Goal: Information Seeking & Learning: Learn about a topic

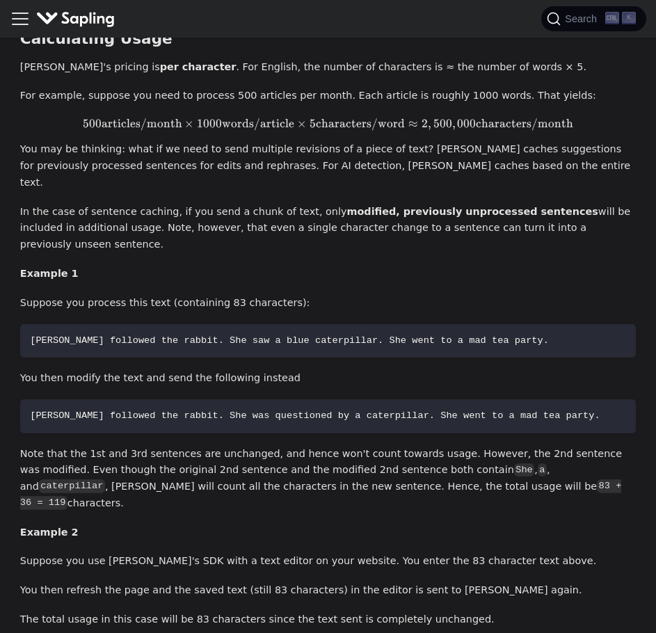
scroll to position [1392, 0]
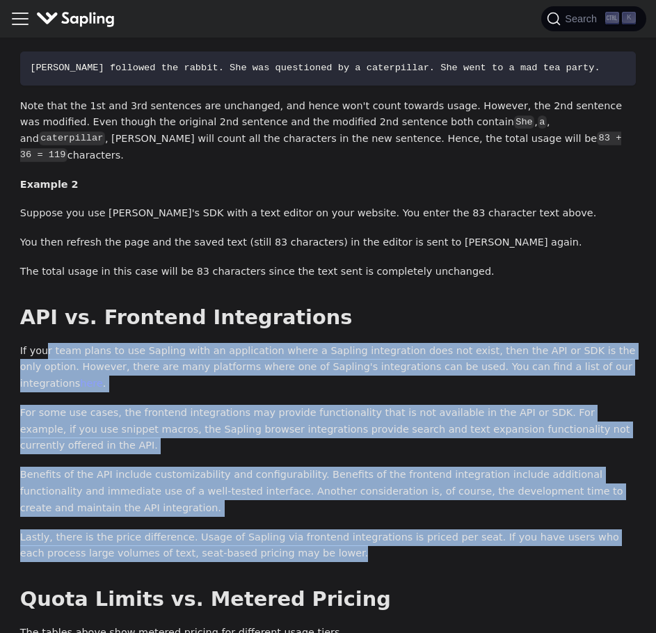
drag, startPoint x: 42, startPoint y: 253, endPoint x: 405, endPoint y: 419, distance: 398.7
click at [405, 530] on p "Lastly, there is the price difference. Usage of Sapling via frontend integratio…" at bounding box center [328, 546] width 616 height 33
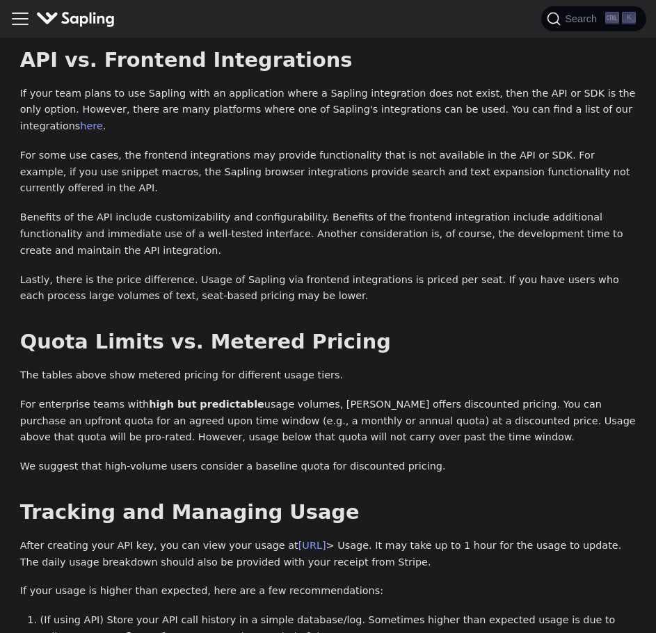
scroll to position [1670, 0]
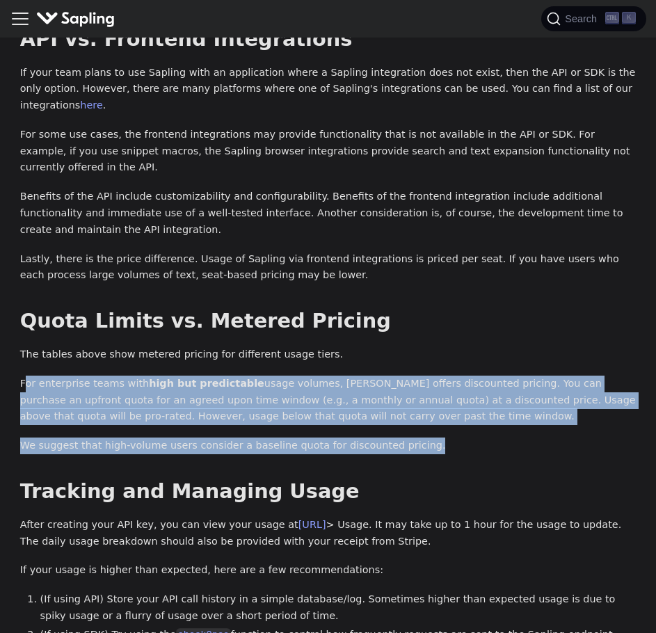
drag, startPoint x: 26, startPoint y: 255, endPoint x: 423, endPoint y: 324, distance: 402.7
click at [423, 438] on p "We suggest that high-volume users consider a baseline quota for discounted pric…" at bounding box center [328, 446] width 616 height 17
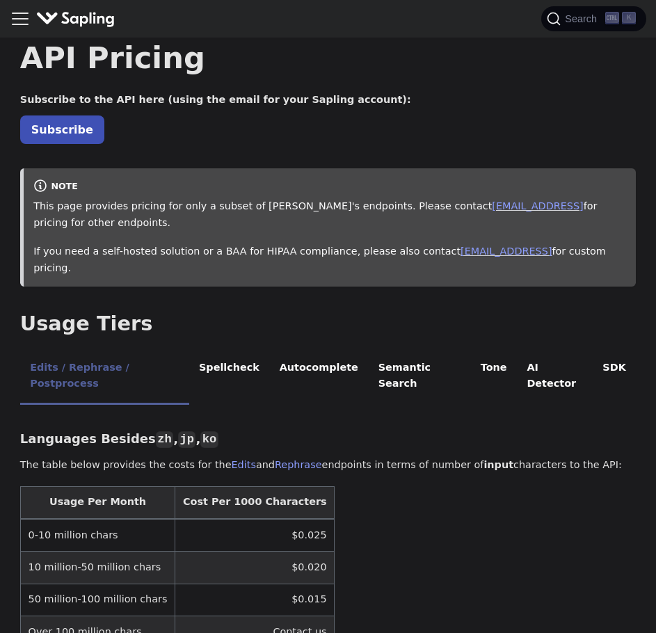
scroll to position [0, 0]
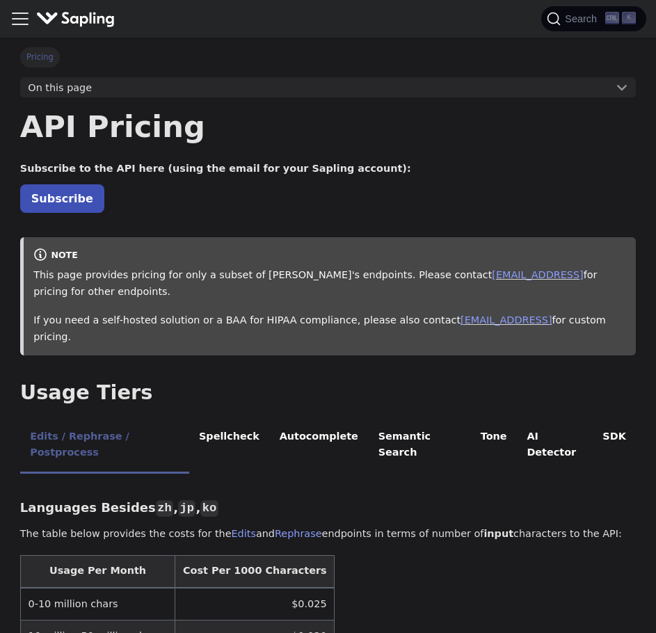
click at [24, 16] on icon "Toggle navigation bar" at bounding box center [20, 18] width 21 height 21
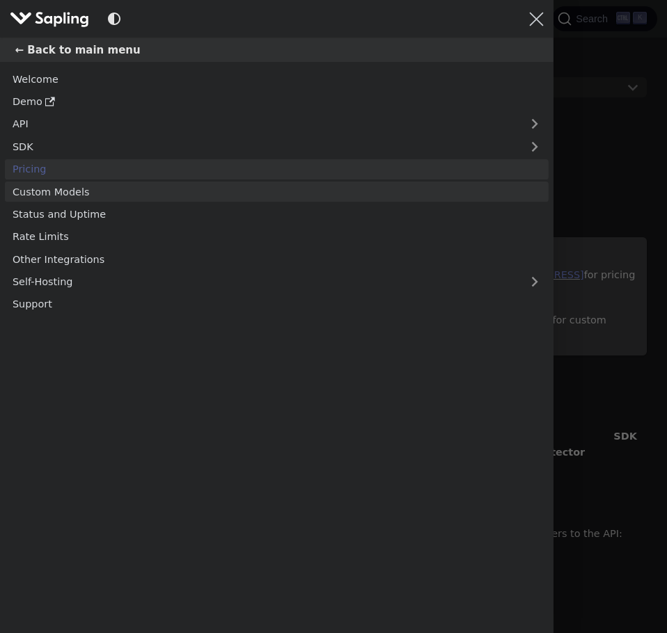
click at [118, 200] on link "Custom Models" at bounding box center [277, 192] width 544 height 20
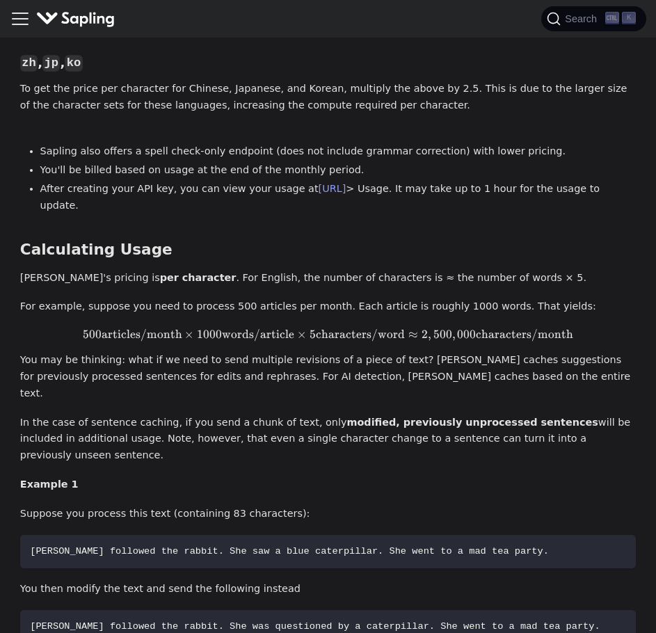
scroll to position [835, 0]
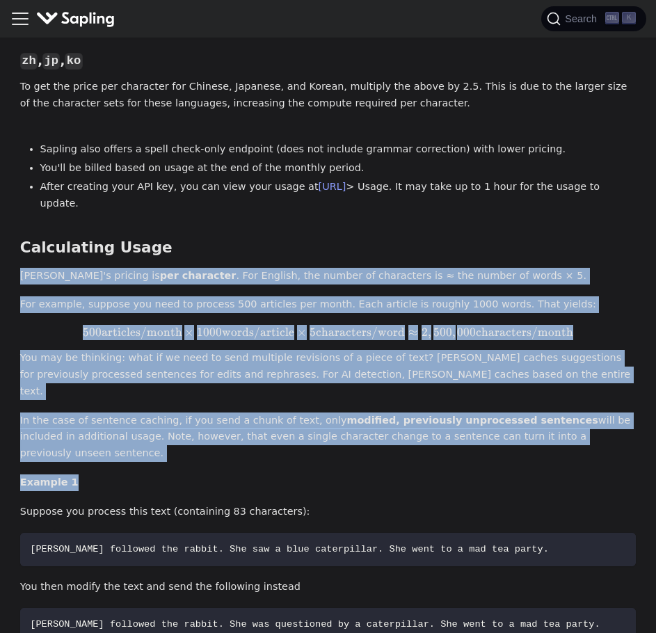
drag, startPoint x: 21, startPoint y: 230, endPoint x: 164, endPoint y: 393, distance: 217.0
click at [164, 393] on div "Languages Besides zh , jp , ko ​ The table below provides the costs for the Edi…" at bounding box center [328, 243] width 616 height 1189
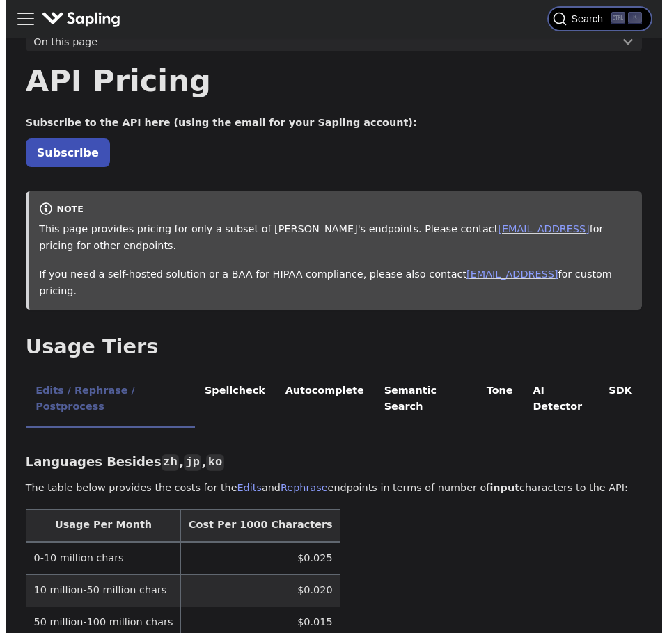
scroll to position [70, 0]
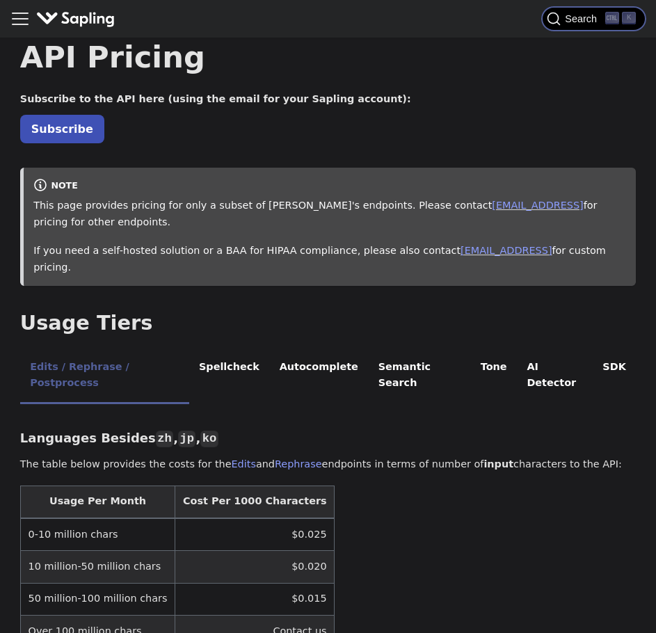
click at [579, 22] on span "Search" at bounding box center [583, 18] width 45 height 11
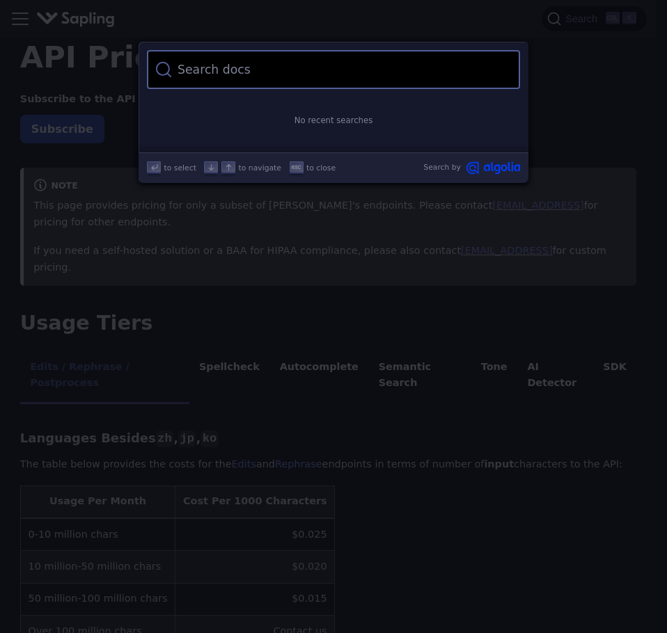
click at [410, 78] on input "Search" at bounding box center [342, 69] width 340 height 39
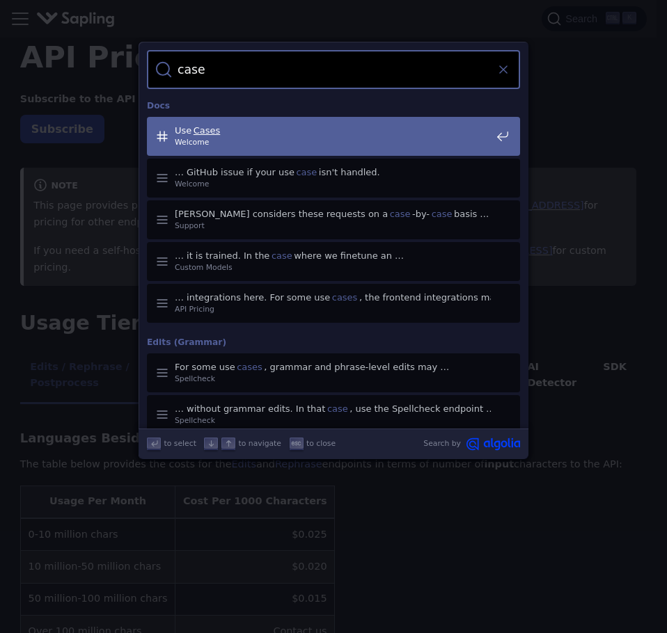
type input "case"
click at [499, 65] on icon "Clear the query" at bounding box center [503, 70] width 14 height 14
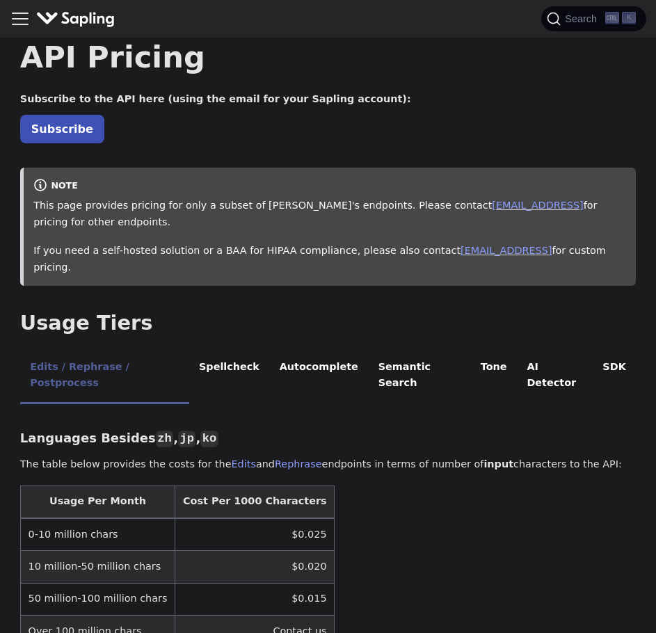
click at [24, 19] on icon "Toggle navigation bar" at bounding box center [20, 18] width 15 height 11
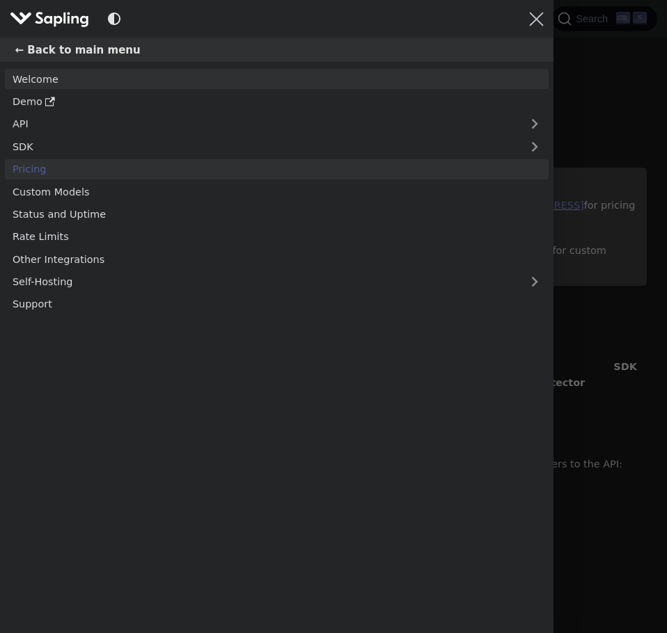
click at [65, 79] on link "Welcome" at bounding box center [277, 79] width 544 height 20
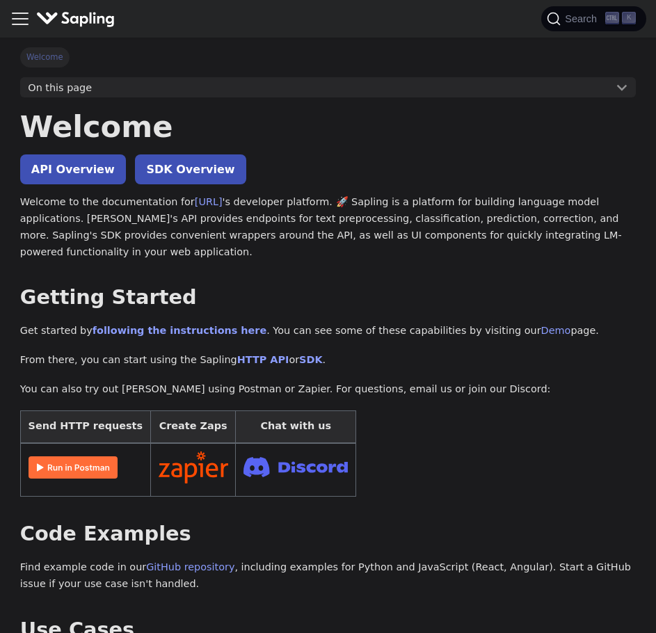
click at [19, 19] on icon "Toggle navigation bar" at bounding box center [20, 18] width 15 height 11
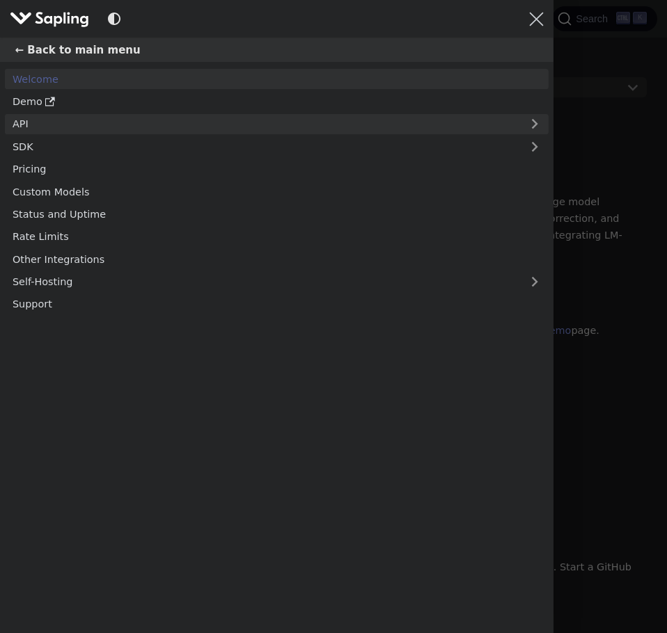
click at [65, 127] on link "API" at bounding box center [263, 124] width 516 height 20
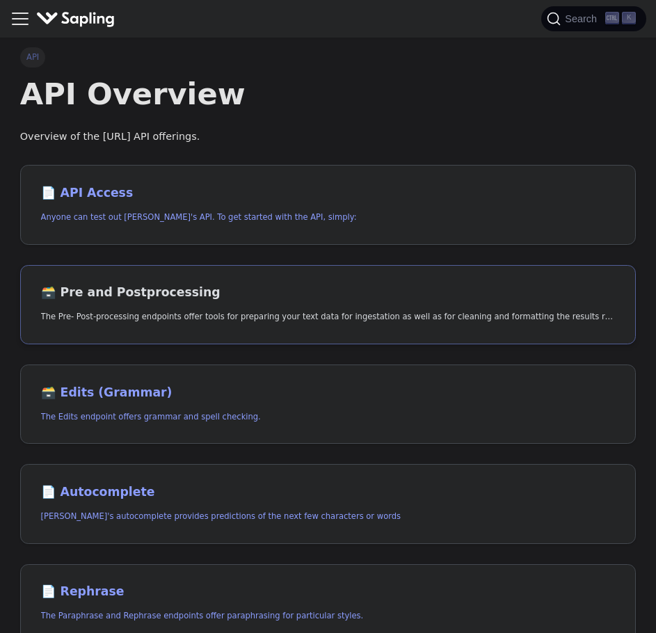
click at [157, 293] on h2 "🗃️ Pre and Postprocessing" at bounding box center [328, 292] width 575 height 15
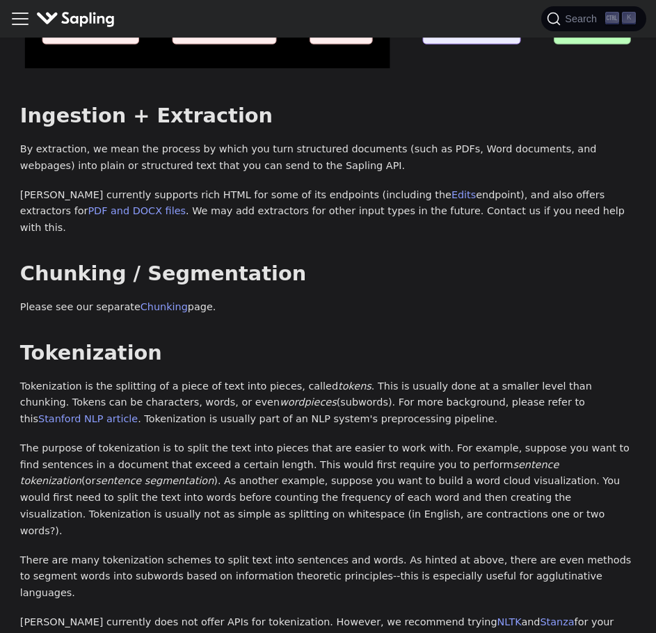
scroll to position [209, 0]
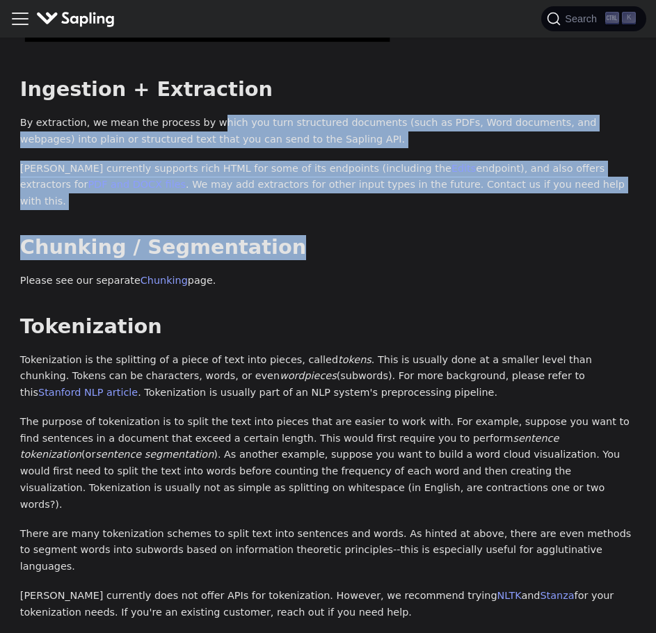
drag, startPoint x: 198, startPoint y: 128, endPoint x: 275, endPoint y: 206, distance: 109.8
click at [275, 206] on div "Preprocessing Overview Preprocess Ingest + Extract Chunk / Segment Tokenize Lan…" at bounding box center [328, 260] width 616 height 722
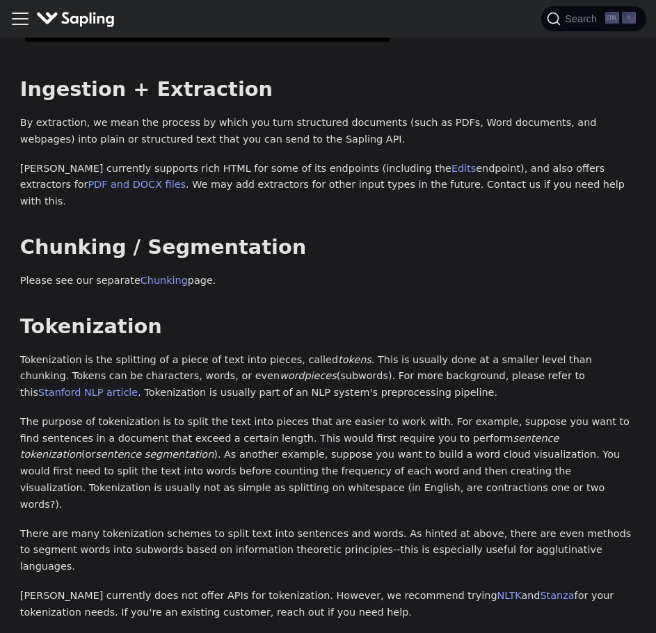
click at [275, 206] on div "Preprocessing Overview Preprocess Ingest + Extract Chunk / Segment Tokenize Lan…" at bounding box center [328, 260] width 616 height 722
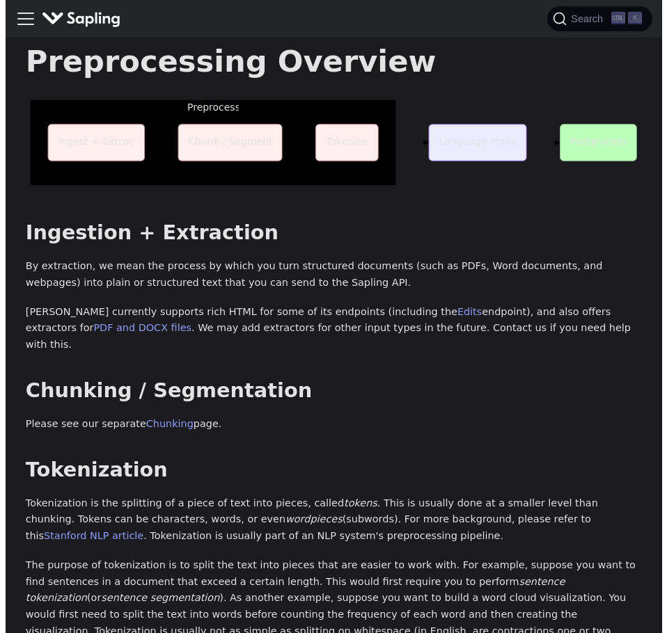
scroll to position [0, 0]
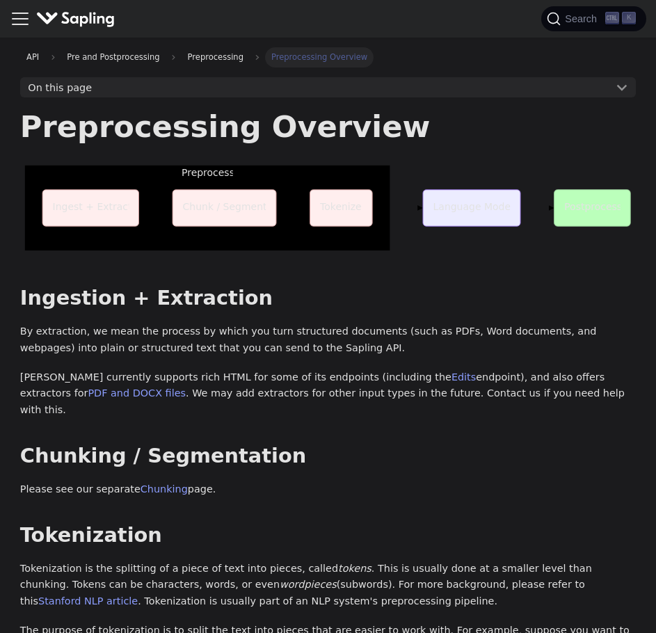
click at [13, 12] on icon "Toggle navigation bar" at bounding box center [20, 18] width 21 height 21
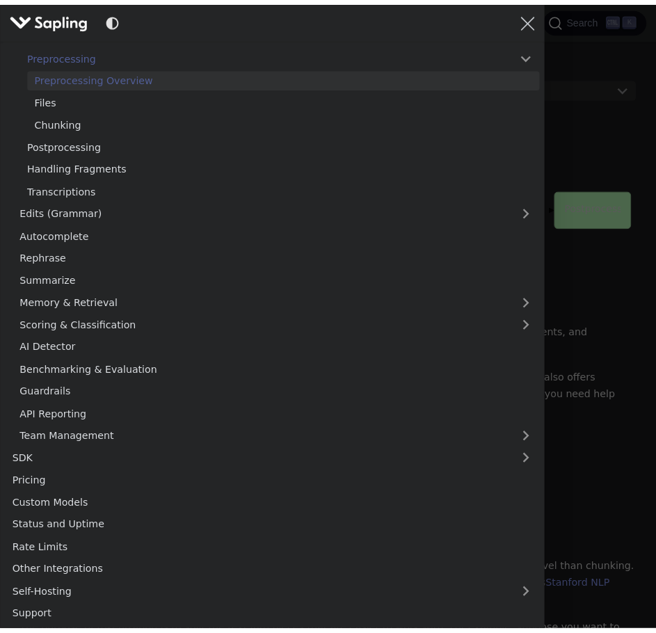
scroll to position [139, 0]
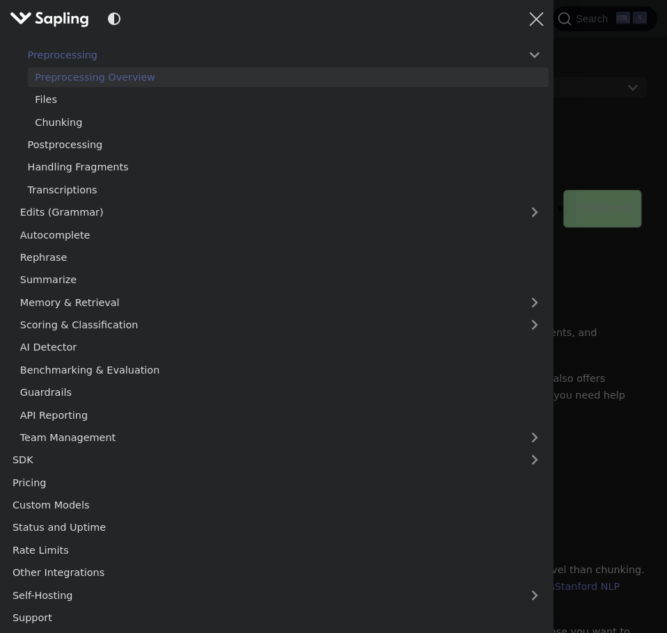
click at [598, 130] on div "Main" at bounding box center [333, 316] width 667 height 633
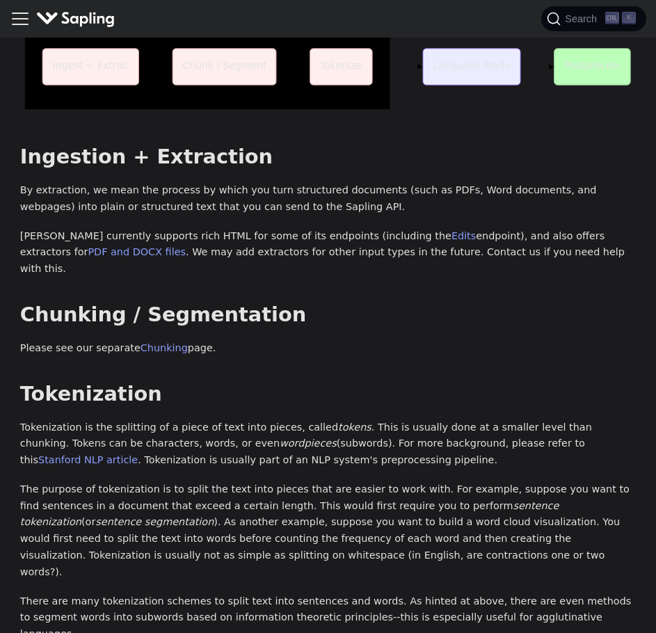
scroll to position [0, 0]
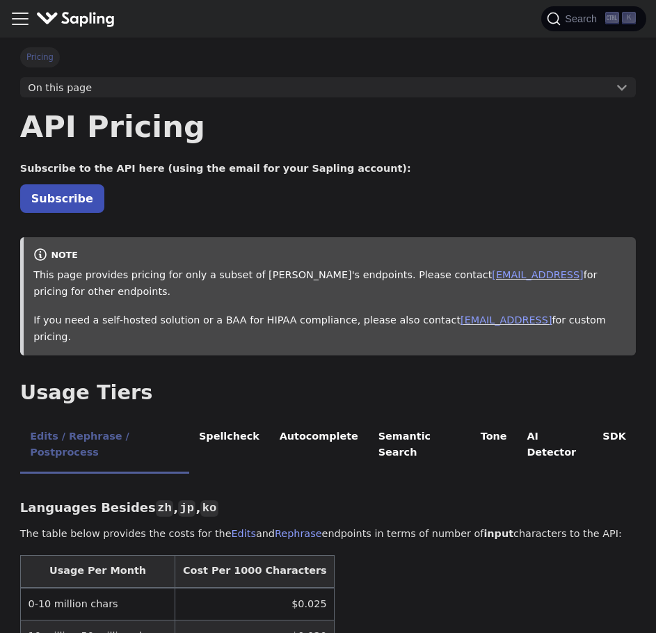
scroll to position [70, 0]
